Goal: Task Accomplishment & Management: Complete application form

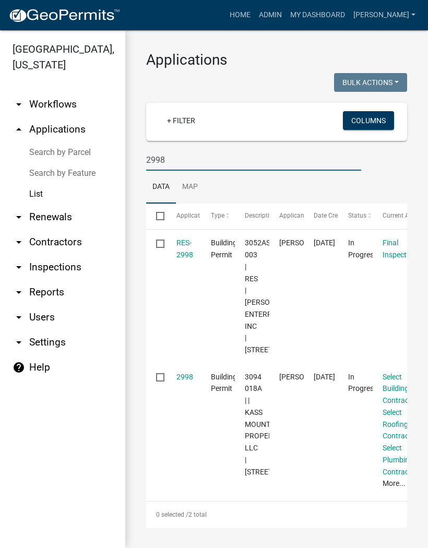
type input "2998"
click at [182, 255] on link "RES-2998" at bounding box center [184, 249] width 17 height 20
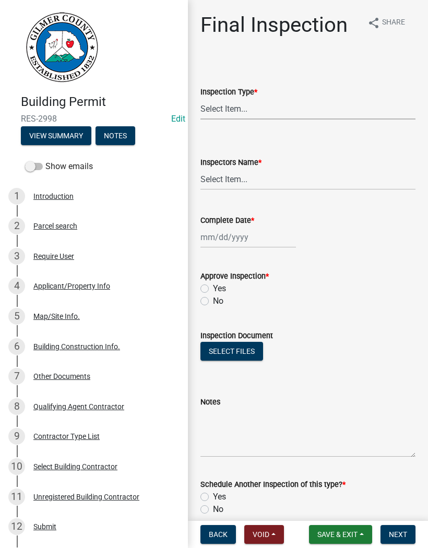
click at [236, 108] on select "Select Item... Final" at bounding box center [307, 108] width 215 height 21
select select "895eead6-d784-4fdc-a4a3-66a9075c153d"
click at [230, 180] on select "Select Item... [PERSON_NAME] ([PERSON_NAME]) [PERSON_NAME] ([PERSON_NAME]) Engi…" at bounding box center [307, 179] width 215 height 21
click at [236, 179] on select "Select Item... [PERSON_NAME] ([PERSON_NAME]) [PERSON_NAME] ([PERSON_NAME]) Engi…" at bounding box center [307, 179] width 215 height 21
select select "8dfc8809-68b2-4bc3-a0d1-6f7e000e7487"
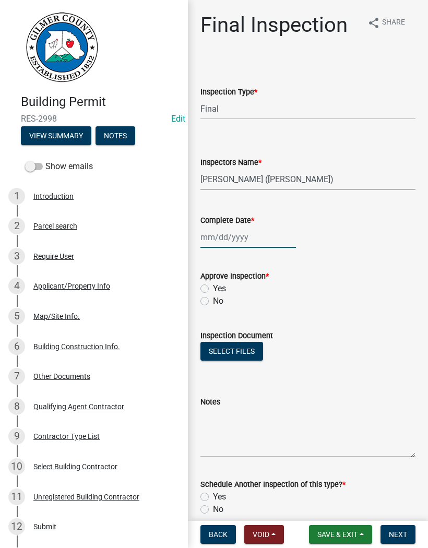
click at [219, 232] on div at bounding box center [248, 237] width 96 height 21
select select "9"
select select "2025"
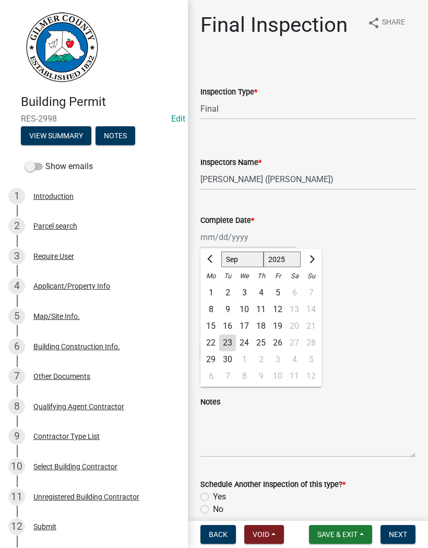
click at [228, 344] on div "23" at bounding box center [227, 343] width 17 height 17
type input "[DATE]"
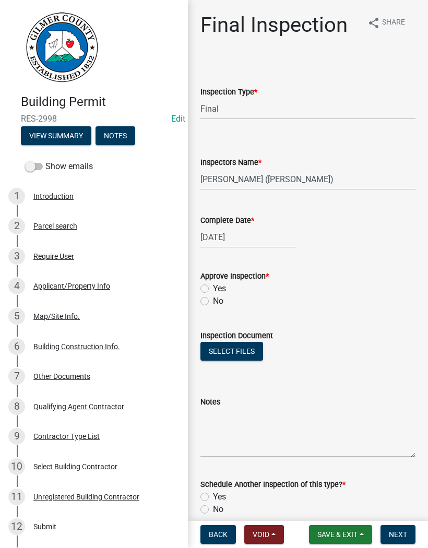
click at [213, 288] on label "Yes" at bounding box center [219, 288] width 13 height 13
click at [213, 288] on input "Yes" at bounding box center [216, 285] width 7 height 7
radio input "true"
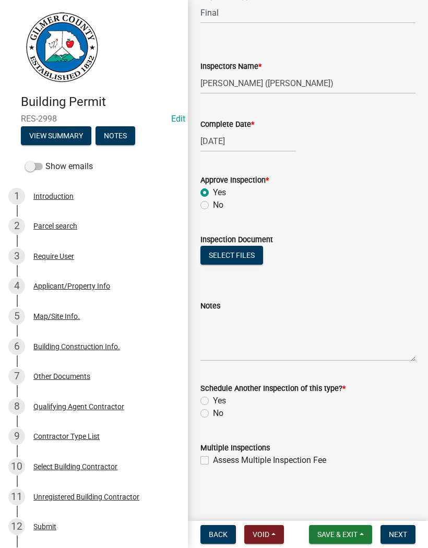
scroll to position [96, 0]
click at [213, 414] on label "No" at bounding box center [218, 413] width 10 height 13
click at [213, 414] on input "No" at bounding box center [216, 410] width 7 height 7
radio input "true"
click at [403, 539] on button "Next" at bounding box center [397, 534] width 35 height 19
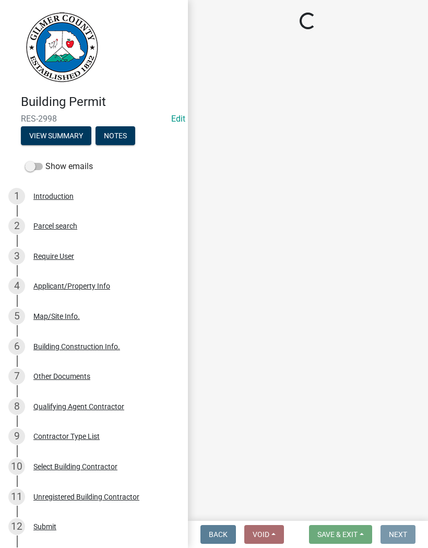
scroll to position [0, 0]
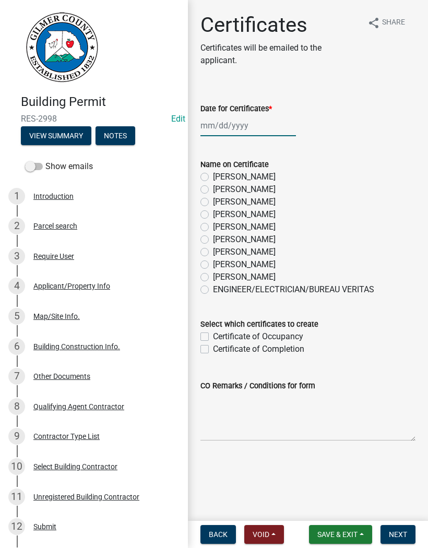
click at [236, 125] on div at bounding box center [248, 125] width 96 height 21
select select "9"
select select "2025"
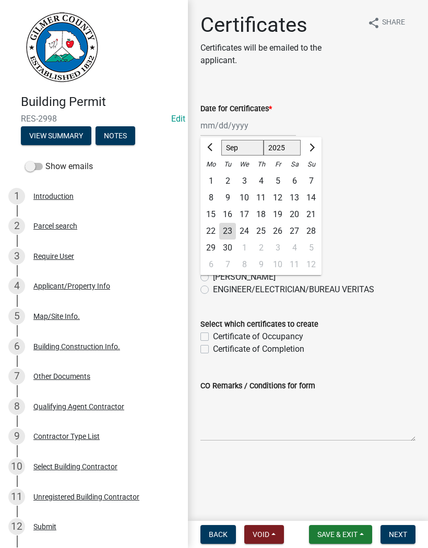
click at [228, 231] on div "23" at bounding box center [227, 231] width 17 height 17
type input "[DATE]"
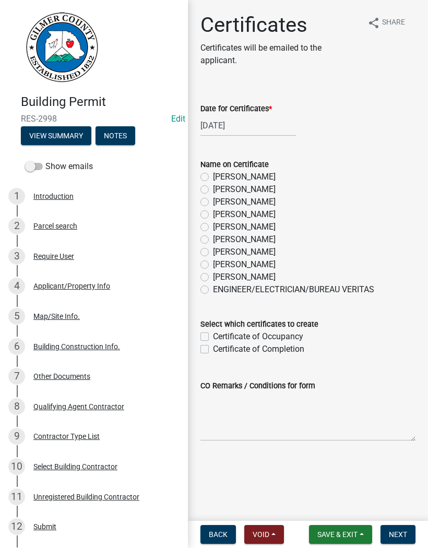
click at [213, 215] on label "[PERSON_NAME]" at bounding box center [244, 214] width 63 height 13
click at [213, 215] on input "[PERSON_NAME]" at bounding box center [216, 211] width 7 height 7
radio input "true"
click at [205, 330] on div "Certificate of Occupancy" at bounding box center [307, 336] width 215 height 13
click at [213, 334] on label "Certificate of Occupancy" at bounding box center [258, 336] width 90 height 13
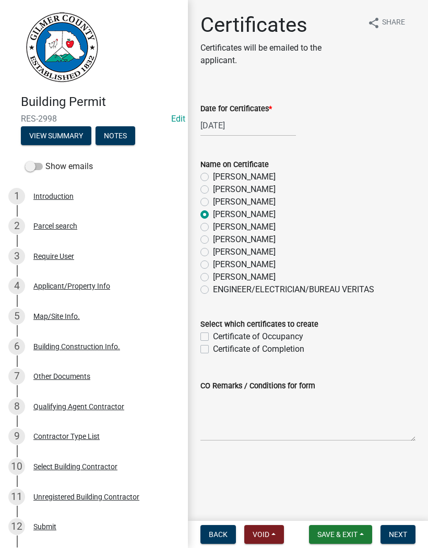
click at [213, 334] on input "Certificate of Occupancy" at bounding box center [216, 333] width 7 height 7
checkbox input "true"
checkbox input "false"
click at [402, 534] on span "Next" at bounding box center [398, 534] width 18 height 8
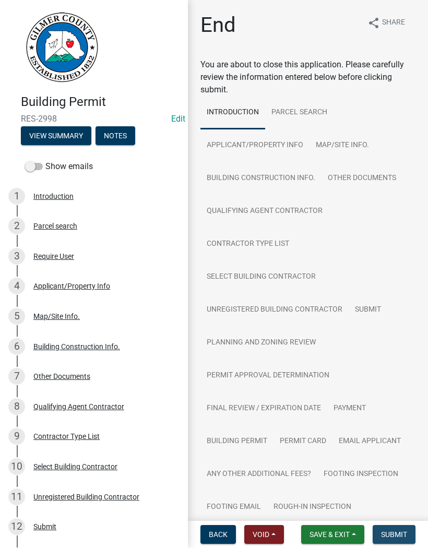
click at [397, 531] on span "Submit" at bounding box center [394, 534] width 26 height 8
